Goal: Information Seeking & Learning: Learn about a topic

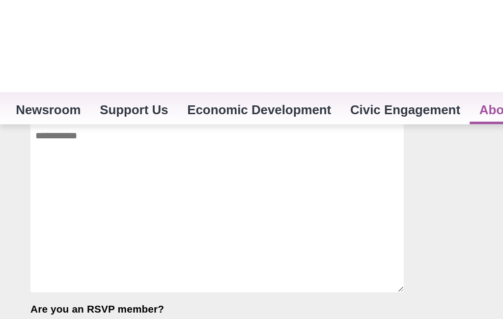
scroll to position [1312, 0]
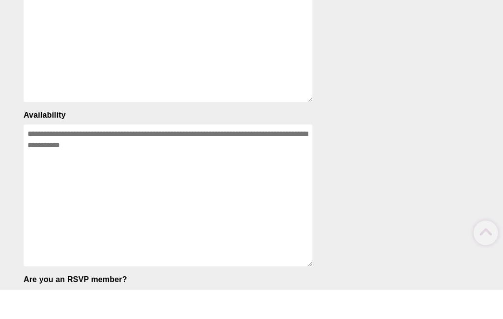
scroll to position [0, 0]
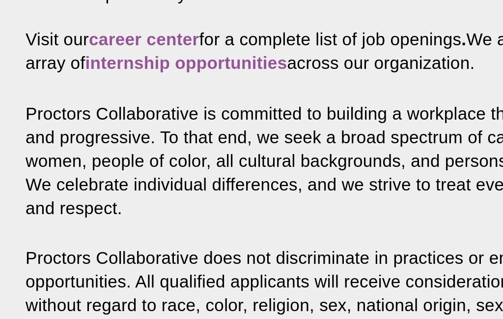
scroll to position [467, 0]
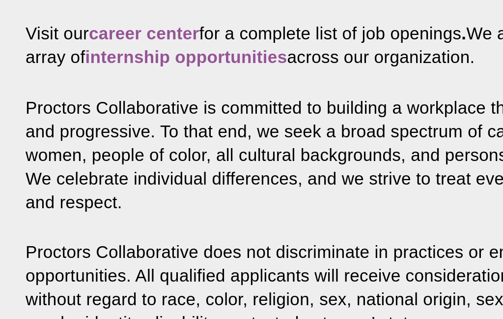
click at [67, 167] on strong "career center" at bounding box center [78, 171] width 51 height 8
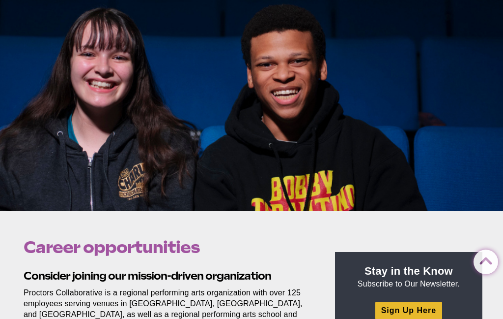
scroll to position [0, 0]
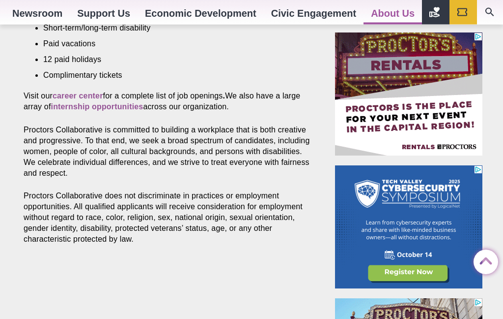
scroll to position [528, 0]
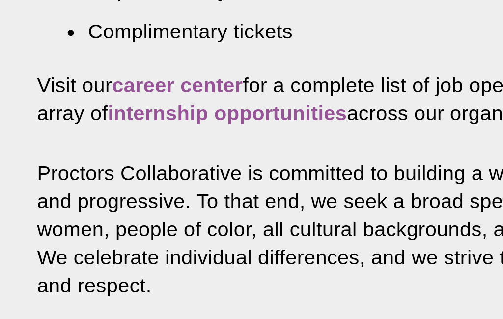
click at [63, 105] on strong "career center" at bounding box center [78, 109] width 51 height 8
